Goal: Task Accomplishment & Management: Manage account settings

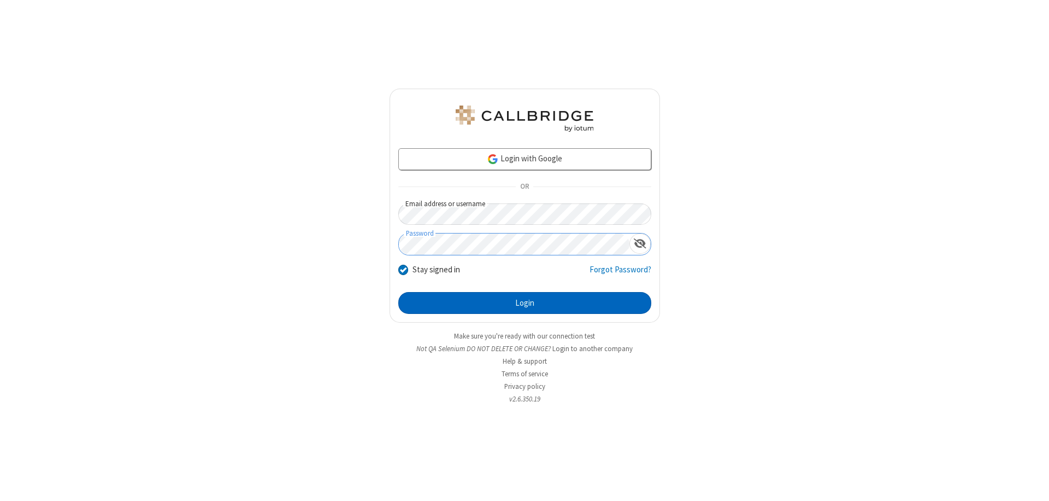
click at [525, 303] on button "Login" at bounding box center [524, 303] width 253 height 22
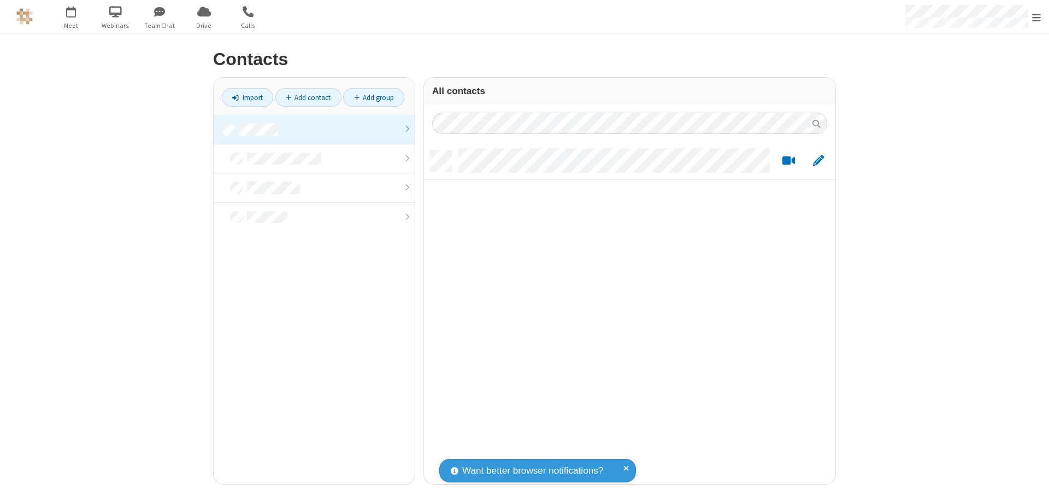
click at [314, 129] on link at bounding box center [314, 130] width 201 height 30
click at [308, 97] on link "Add contact" at bounding box center [308, 97] width 66 height 19
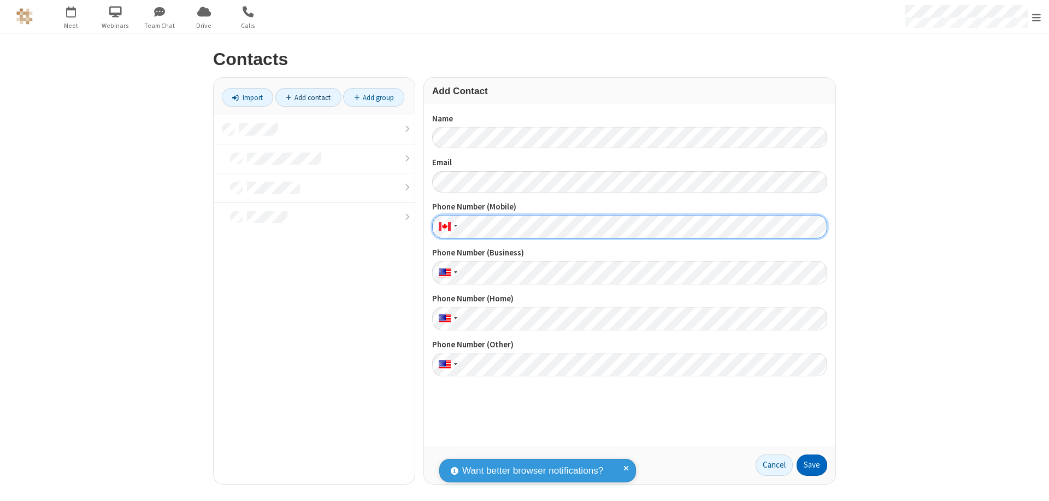
click at [812, 464] on button "Save" at bounding box center [812, 465] width 31 height 22
